Goal: Check status: Check status

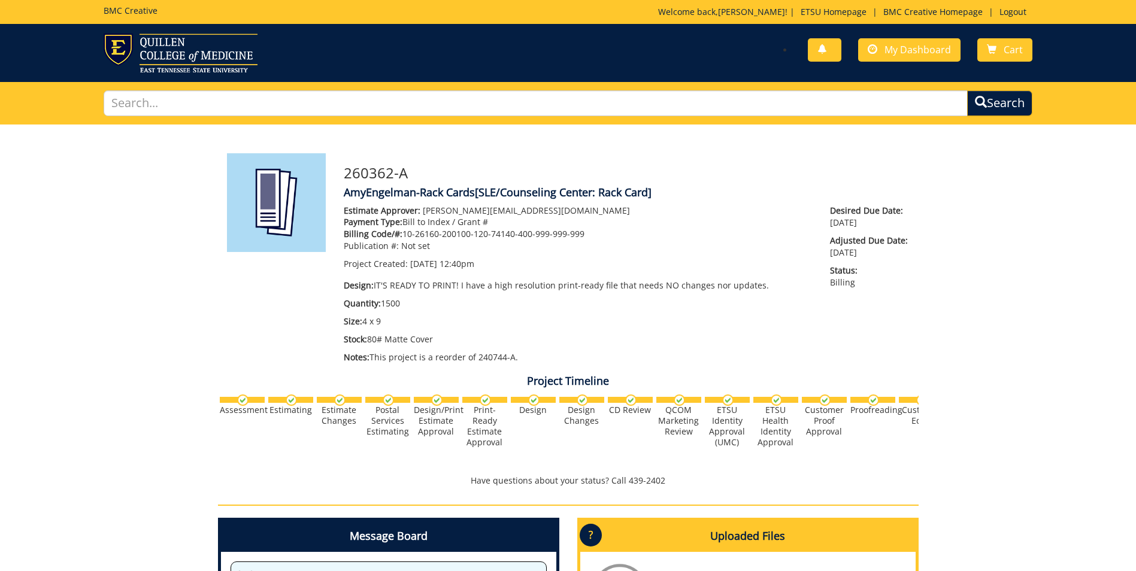
scroll to position [396, 0]
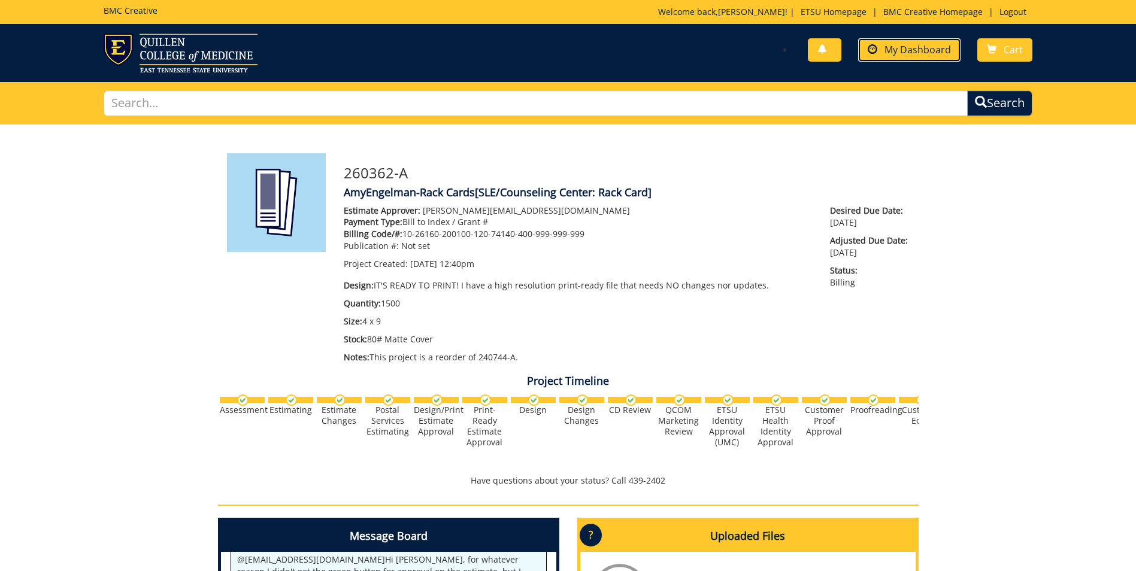
click at [908, 52] on span "My Dashboard" at bounding box center [917, 49] width 66 height 13
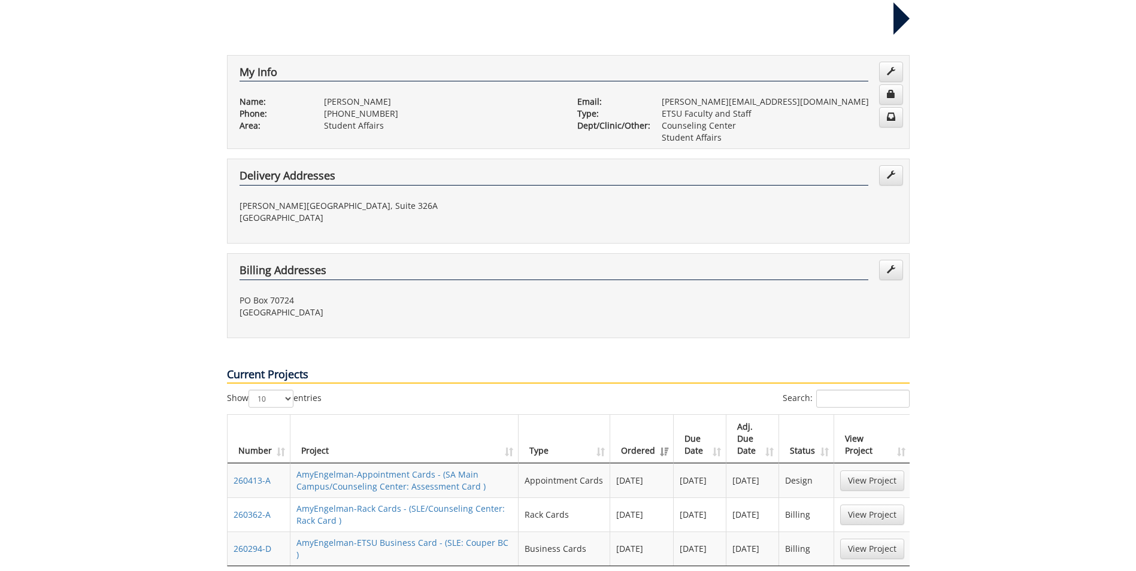
scroll to position [299, 0]
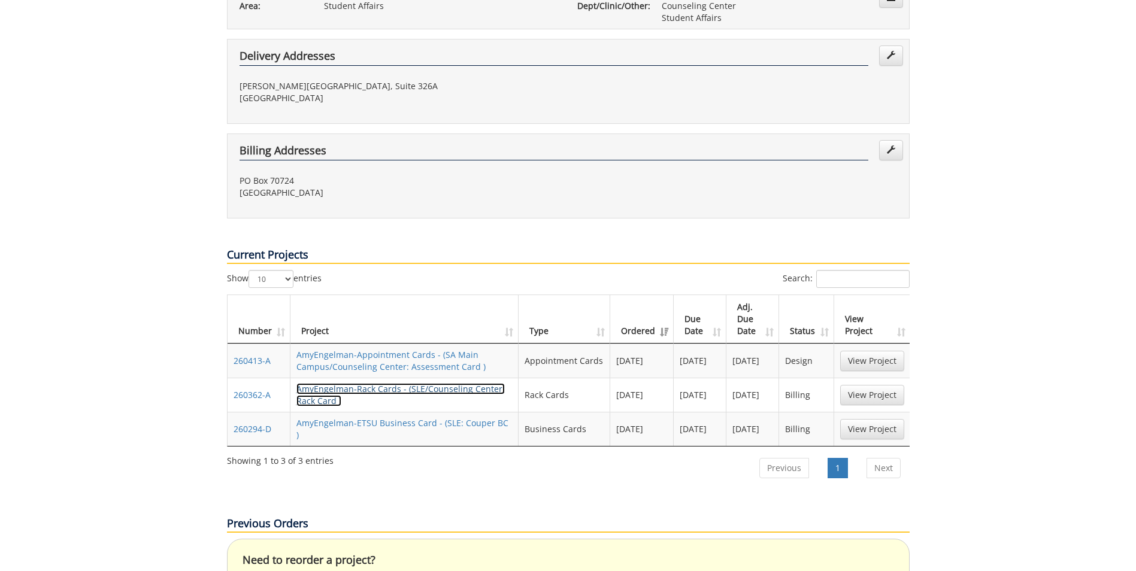
click at [391, 383] on link "AmyEngelman-Rack Cards - (SLE/Counseling Center: Rack Card )" at bounding box center [400, 394] width 208 height 23
